Goal: Transaction & Acquisition: Download file/media

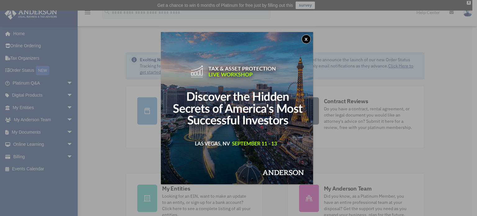
click at [305, 37] on button "x" at bounding box center [306, 38] width 9 height 9
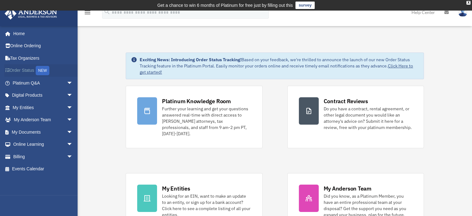
click at [21, 69] on link "Order Status NEW" at bounding box center [43, 70] width 78 height 13
click at [26, 154] on link "Billing arrow_drop_down" at bounding box center [43, 156] width 78 height 12
click at [67, 155] on span "arrow_drop_down" at bounding box center [73, 156] width 12 height 13
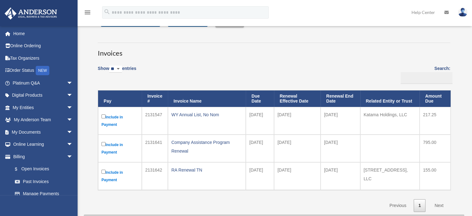
scroll to position [62, 0]
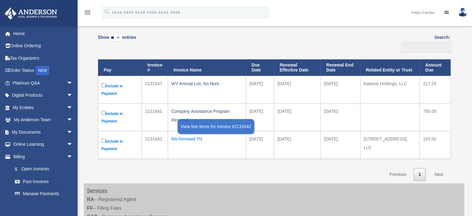
click at [184, 138] on div "RA Renewal TN" at bounding box center [206, 138] width 71 height 9
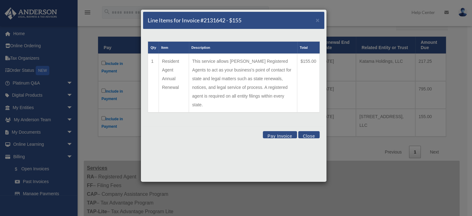
scroll to position [93, 0]
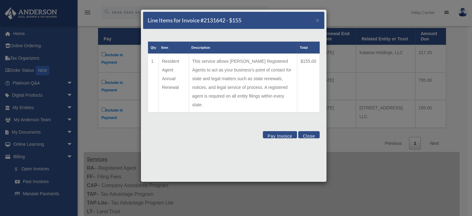
click at [307, 131] on button "Close" at bounding box center [308, 134] width 21 height 7
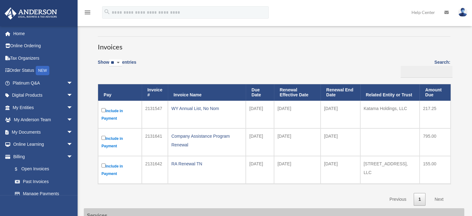
scroll to position [31, 0]
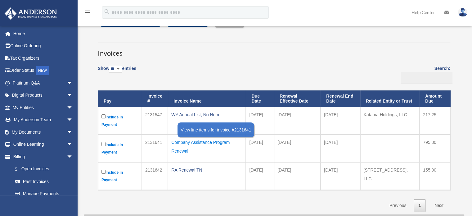
click at [175, 143] on div "Company Assistance Program Renewal" at bounding box center [206, 146] width 71 height 17
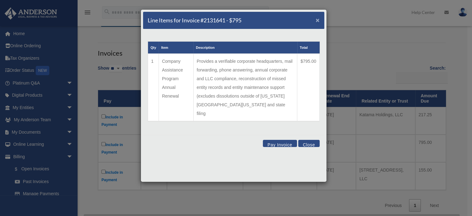
click at [318, 18] on span "×" at bounding box center [318, 19] width 4 height 7
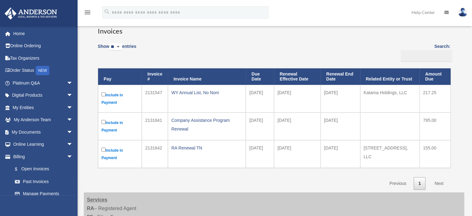
scroll to position [62, 0]
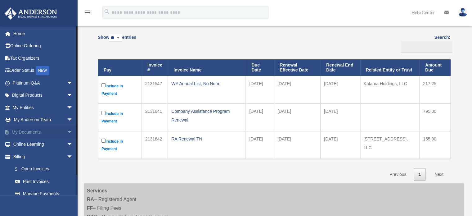
click at [45, 132] on link "My Documents arrow_drop_down" at bounding box center [43, 132] width 78 height 12
click at [67, 132] on span "arrow_drop_down" at bounding box center [73, 132] width 12 height 13
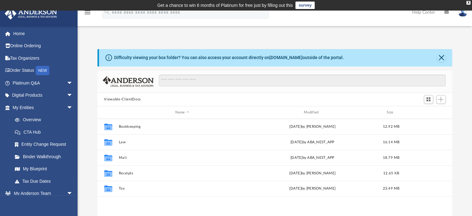
scroll to position [136, 350]
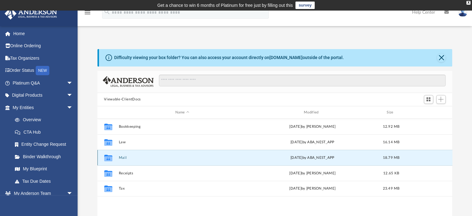
click at [120, 156] on button "Mail" at bounding box center [182, 158] width 127 height 4
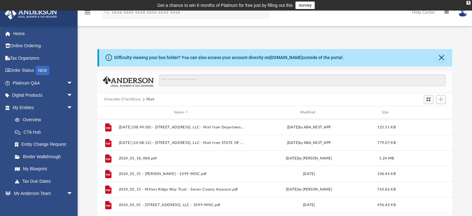
scroll to position [186, 0]
click at [307, 111] on div "Modified" at bounding box center [308, 113] width 125 height 6
click at [314, 112] on div "Modified" at bounding box center [308, 113] width 125 height 6
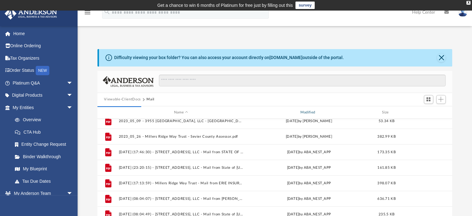
scroll to position [0, 0]
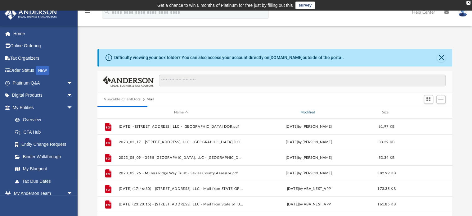
click at [307, 111] on div "Modified" at bounding box center [308, 113] width 125 height 6
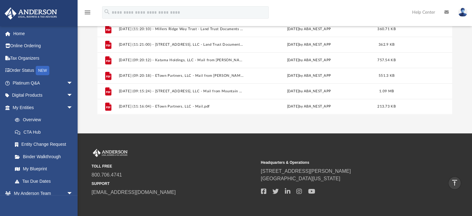
scroll to position [124, 0]
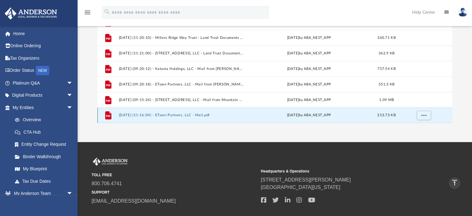
click at [182, 115] on button "2025.08.19 (11:16:04) - ETown Partners, LLC - Mail.pdf" at bounding box center [181, 115] width 125 height 4
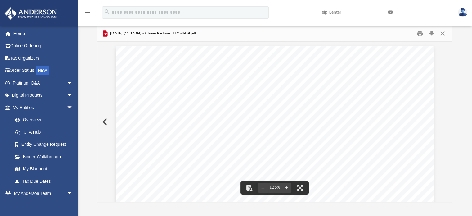
scroll to position [0, 0]
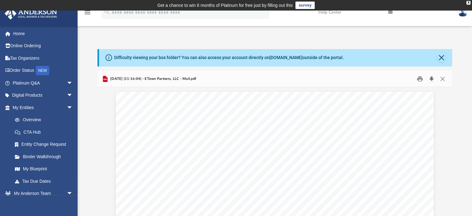
click at [434, 78] on button "Download" at bounding box center [431, 79] width 11 height 10
